Goal: Transaction & Acquisition: Download file/media

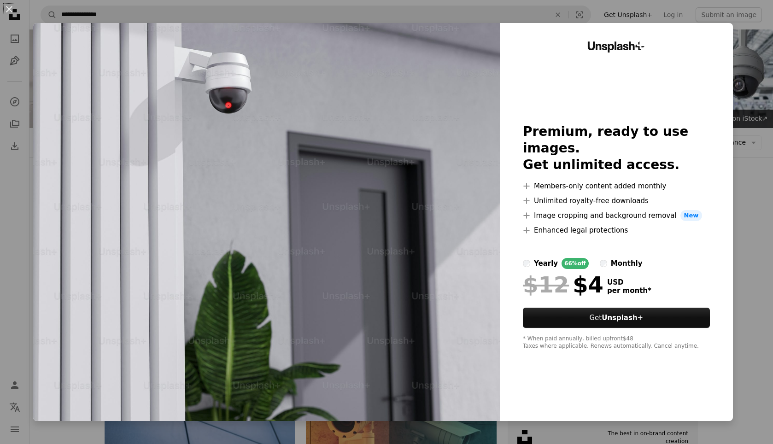
scroll to position [517, 0]
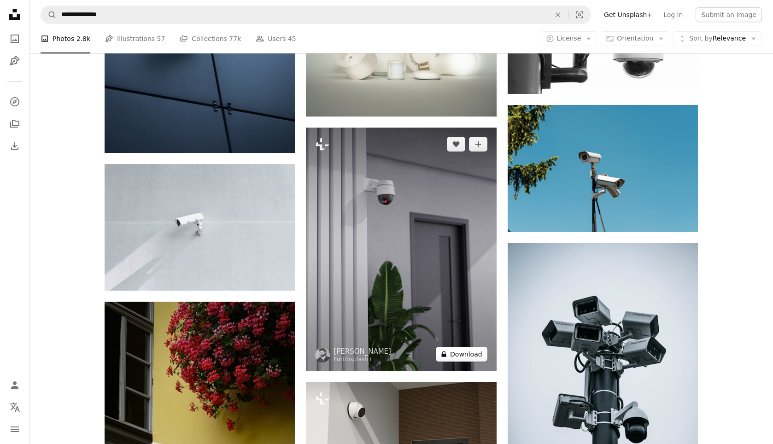
click at [447, 352] on icon "A lock" at bounding box center [443, 353] width 7 height 7
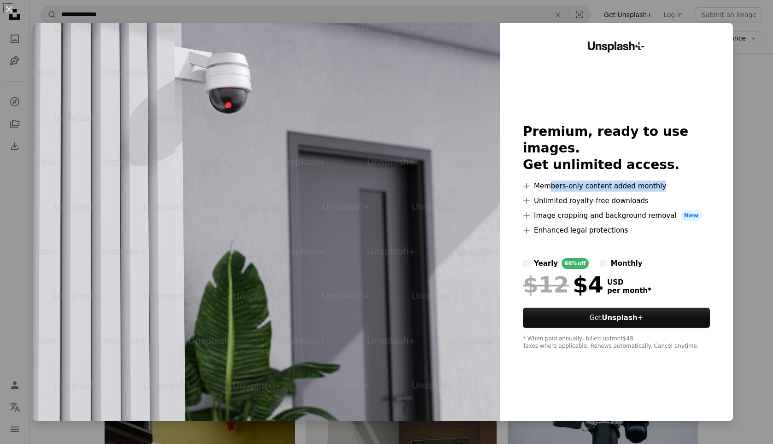
drag, startPoint x: 554, startPoint y: 180, endPoint x: 669, endPoint y: 179, distance: 114.7
click at [669, 181] on li "A plus sign Members-only content added monthly" at bounding box center [616, 186] width 187 height 11
drag, startPoint x: 540, startPoint y: 192, endPoint x: 643, endPoint y: 194, distance: 103.2
click at [643, 195] on li "A plus sign Unlimited royalty-free downloads" at bounding box center [616, 200] width 187 height 11
drag, startPoint x: 531, startPoint y: 340, endPoint x: 677, endPoint y: 341, distance: 146.0
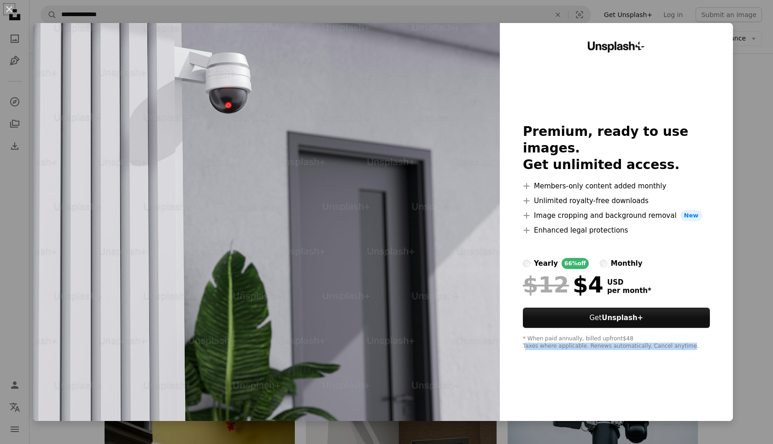
click at [677, 341] on div "* When paid annually, billed upfront $48 Taxes where applicable. Renews automat…" at bounding box center [616, 342] width 187 height 15
click at [596, 258] on div "yearly 66% off monthly" at bounding box center [616, 263] width 187 height 11
click at [604, 258] on label "monthly" at bounding box center [621, 263] width 43 height 11
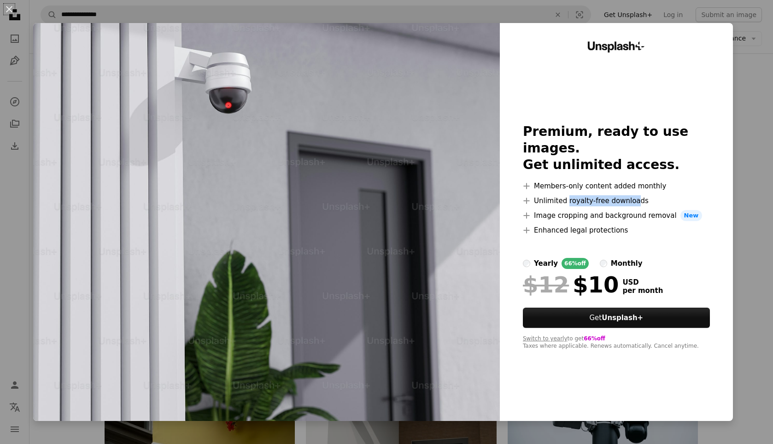
drag, startPoint x: 569, startPoint y: 194, endPoint x: 633, endPoint y: 189, distance: 64.3
click at [633, 195] on li "A plus sign Unlimited royalty-free downloads" at bounding box center [616, 200] width 187 height 11
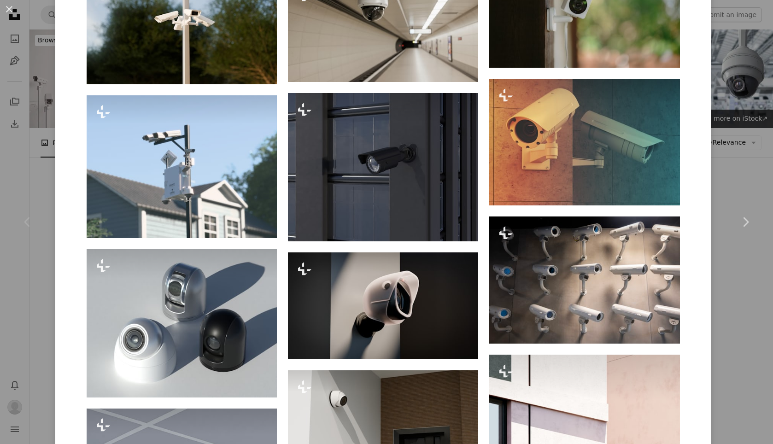
scroll to position [907, 0]
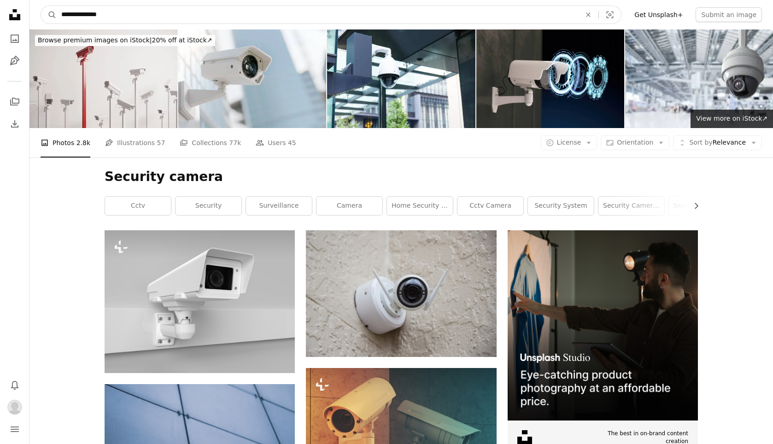
drag, startPoint x: 112, startPoint y: 16, endPoint x: -76, endPoint y: 18, distance: 188.8
click at [57, 18] on input "**********" at bounding box center [317, 15] width 521 height 18
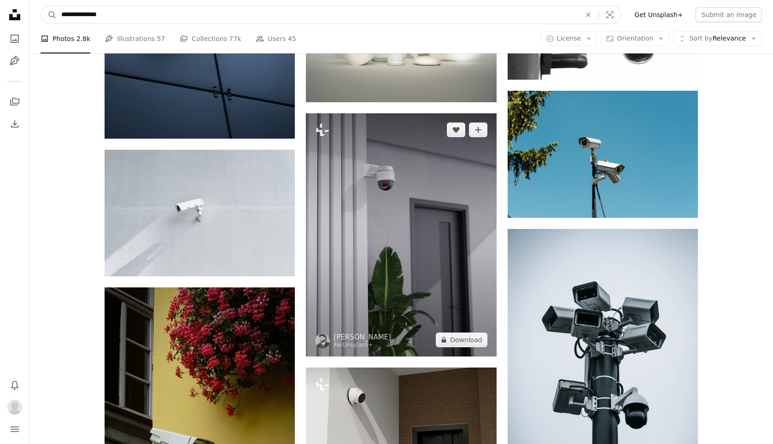
scroll to position [564, 0]
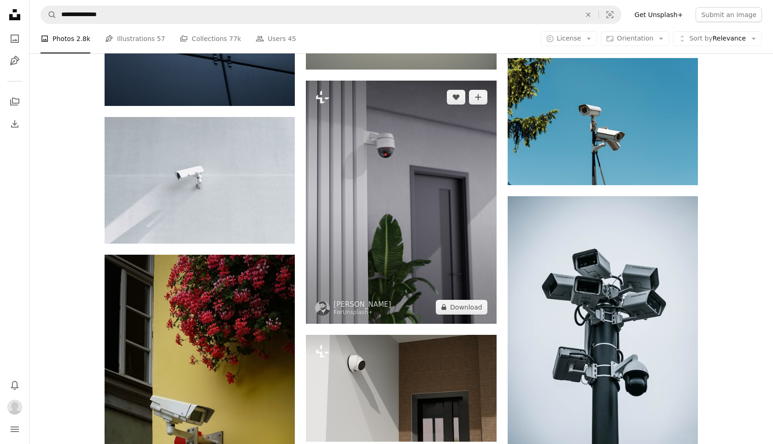
click at [419, 199] on img at bounding box center [401, 202] width 190 height 243
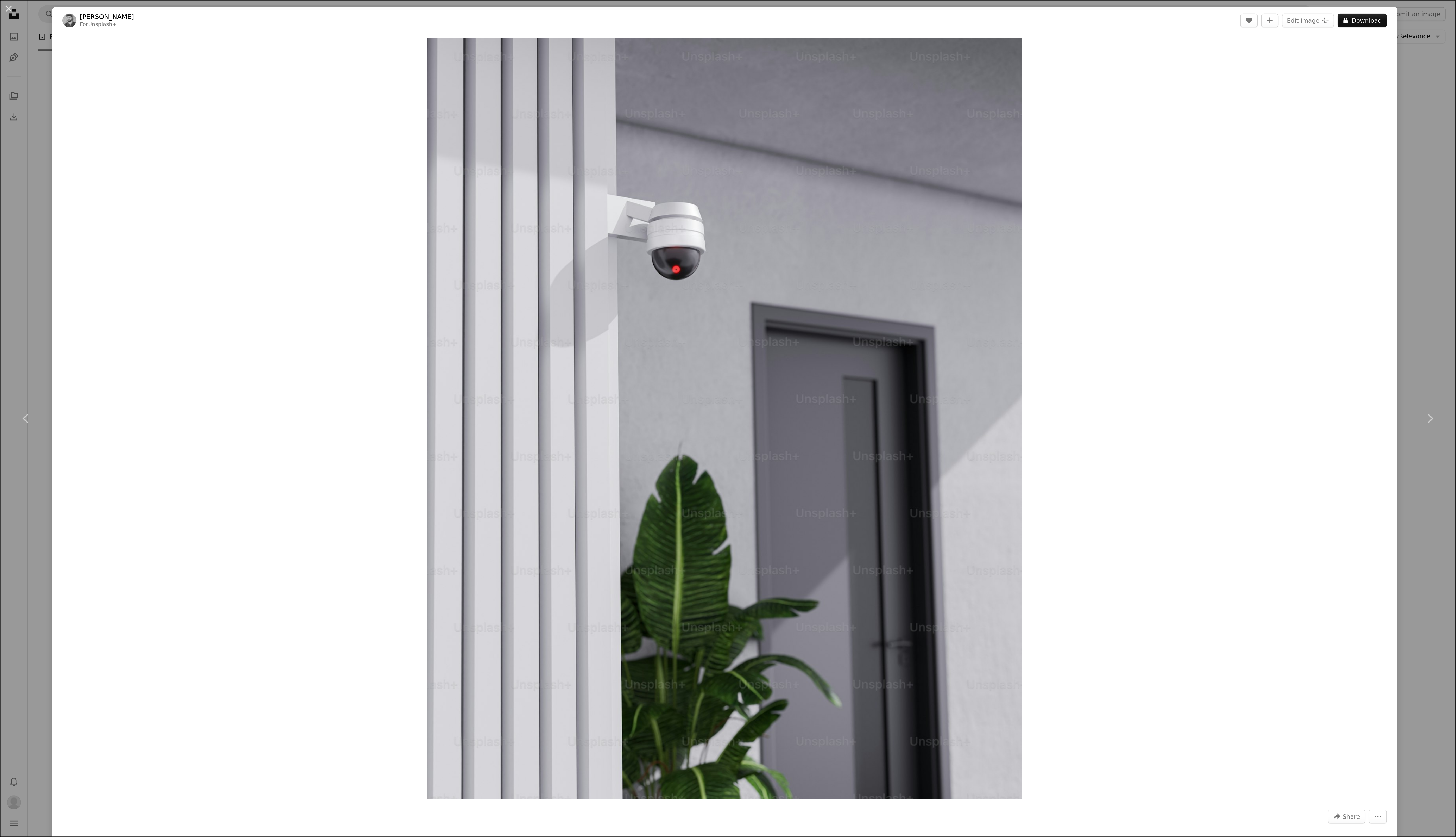
scroll to position [368, 0]
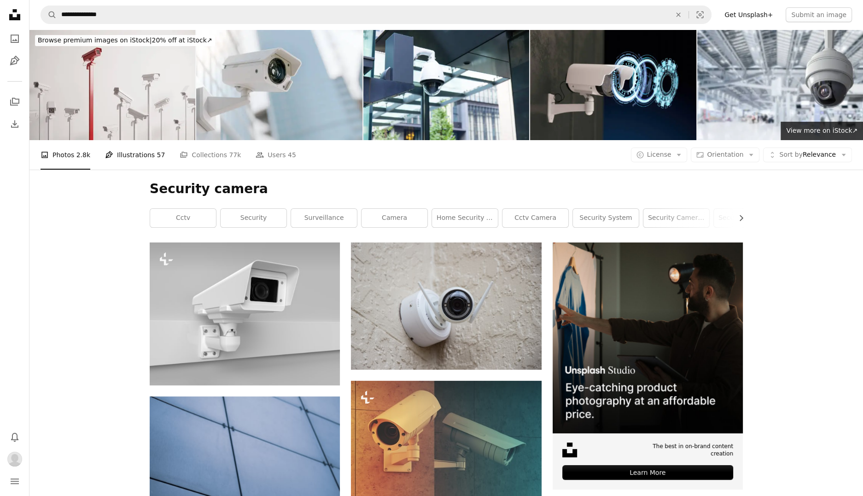
click at [120, 155] on link "Pen Tool Illustrations 57" at bounding box center [135, 154] width 60 height 29
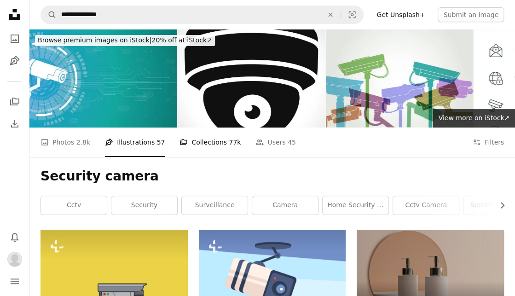
click at [204, 143] on link "A stack of folders Collections 77k" at bounding box center [210, 142] width 61 height 29
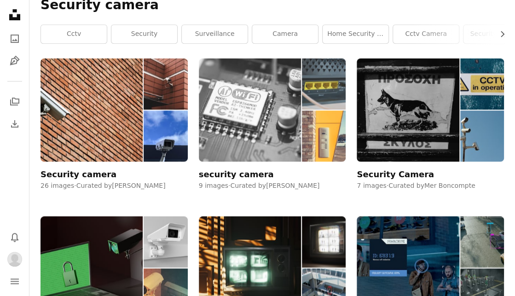
scroll to position [239, 0]
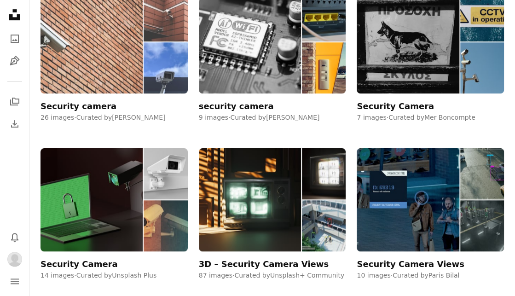
click at [152, 63] on img at bounding box center [166, 67] width 44 height 51
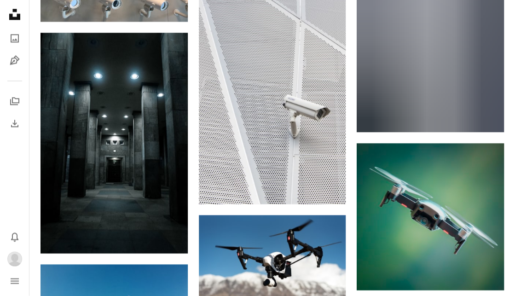
scroll to position [583, 0]
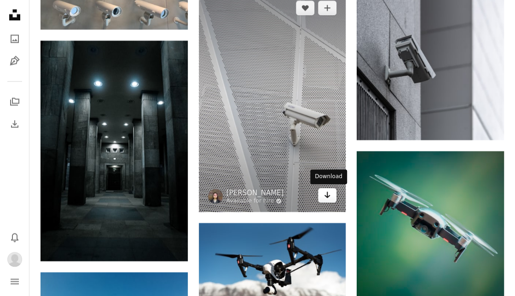
click at [327, 199] on icon "Arrow pointing down" at bounding box center [327, 194] width 7 height 11
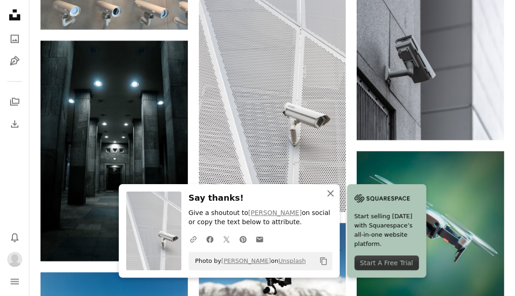
click at [330, 190] on icon "An X shape" at bounding box center [330, 193] width 11 height 11
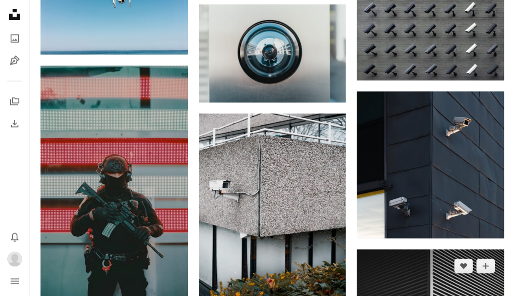
scroll to position [910, 0]
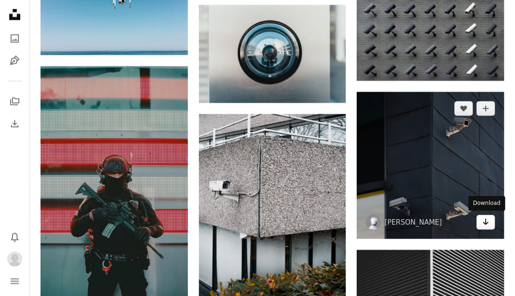
click at [486, 224] on icon "Arrow pointing down" at bounding box center [485, 221] width 7 height 11
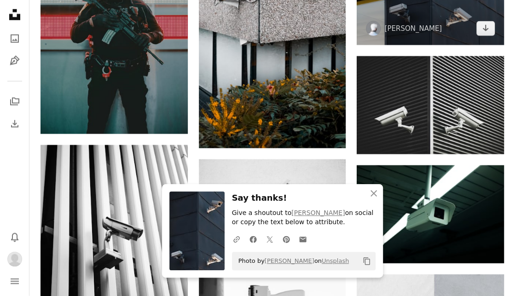
scroll to position [1150, 0]
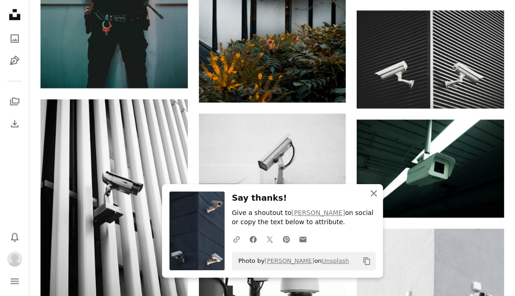
click at [375, 193] on icon "An X shape" at bounding box center [373, 193] width 11 height 11
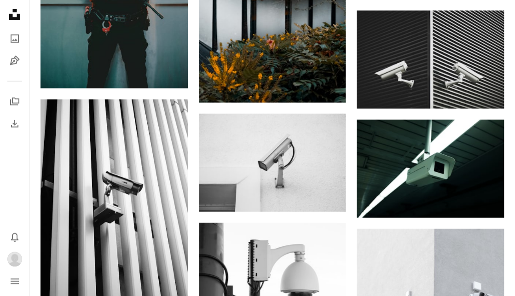
scroll to position [1341, 0]
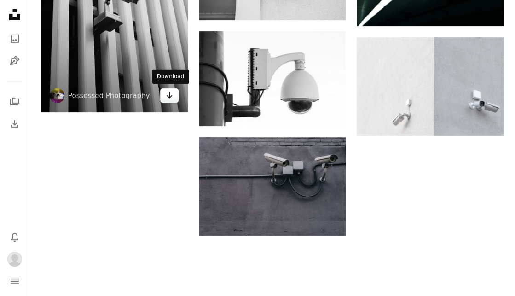
click at [169, 99] on icon "Arrow pointing down" at bounding box center [169, 95] width 7 height 11
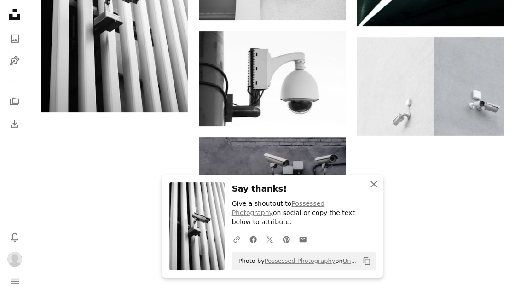
click at [375, 187] on icon "button" at bounding box center [374, 184] width 6 height 6
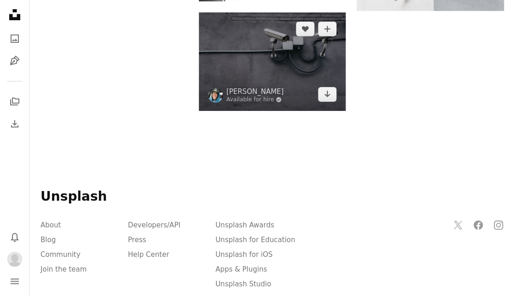
scroll to position [1397, 0]
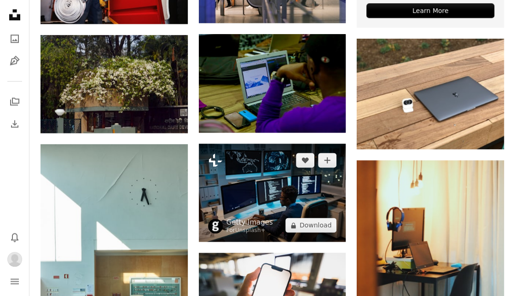
scroll to position [479, 0]
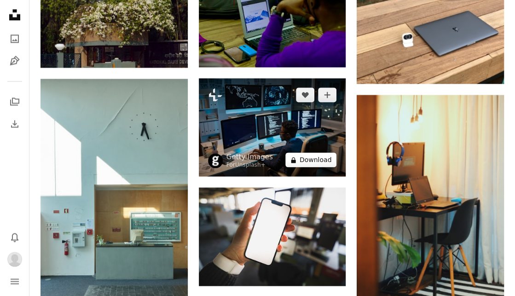
click at [321, 163] on button "A lock Download" at bounding box center [312, 159] width 52 height 15
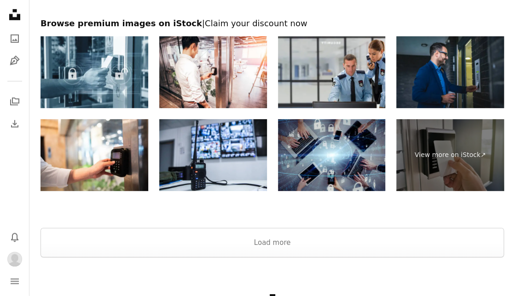
scroll to position [1293, 0]
